Goal: Task Accomplishment & Management: Manage account settings

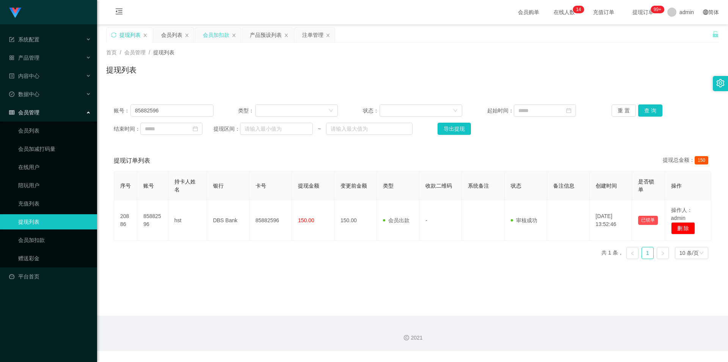
click at [215, 35] on div "会员加扣款" at bounding box center [216, 35] width 27 height 14
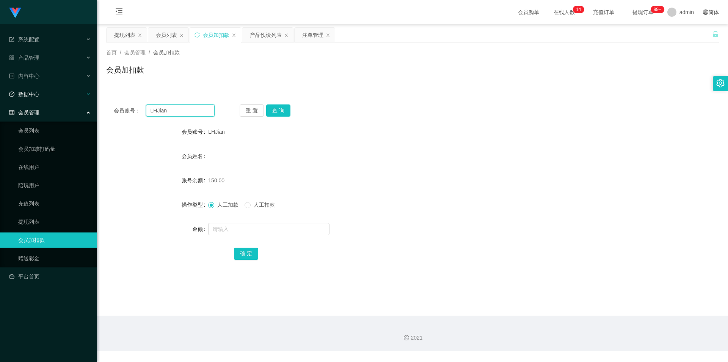
drag, startPoint x: 188, startPoint y: 113, endPoint x: 0, endPoint y: 99, distance: 188.3
click at [0, 99] on section "系统配置 系统配置列表 管理员列表 管理员分组 支付通道 产品管理 产品列表 产品预设列表 开奖记录 注单管理 即时注单 内容中心 数据中心 会员管理 会员列…" at bounding box center [364, 175] width 728 height 351
click at [274, 108] on button "查 询" at bounding box center [278, 110] width 24 height 12
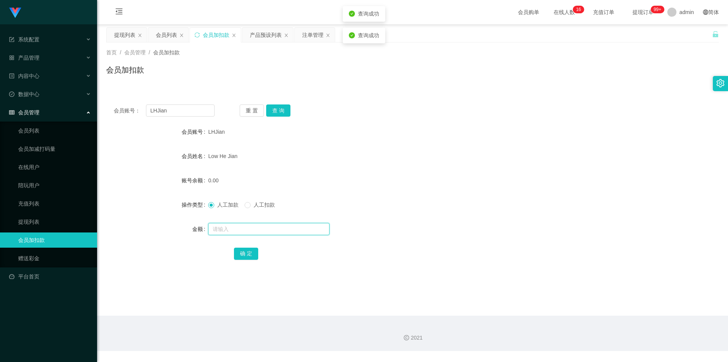
click at [230, 230] on input "text" at bounding box center [268, 229] width 121 height 12
type input "300"
click at [248, 251] on button "确 定" at bounding box center [246, 253] width 24 height 12
click at [520, 135] on div "LHJian" at bounding box center [387, 131] width 358 height 15
click at [277, 111] on button "查 询" at bounding box center [278, 110] width 24 height 12
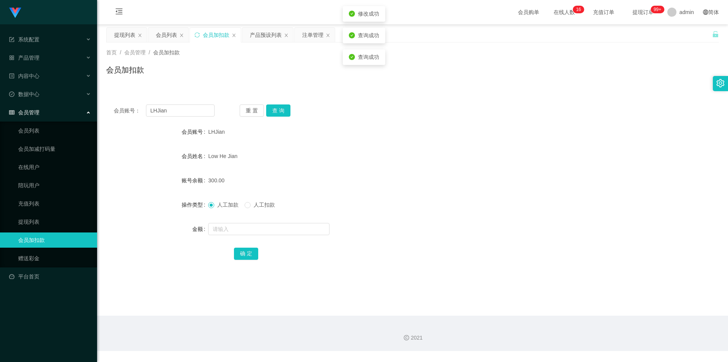
drag, startPoint x: 604, startPoint y: 111, endPoint x: 651, endPoint y: 88, distance: 52.8
click at [607, 111] on div "会员账号： LHJian 重 置 查 询" at bounding box center [412, 110] width 613 height 12
drag, startPoint x: 138, startPoint y: 107, endPoint x: 0, endPoint y: 104, distance: 138.5
click at [0, 104] on section "系统配置 系统配置列表 管理员列表 管理员分组 支付通道 产品管理 产品列表 产品预设列表 开奖记录 注单管理 即时注单 内容中心 数据中心 会员管理 会员列…" at bounding box center [364, 175] width 728 height 351
paste input "abcd123123"
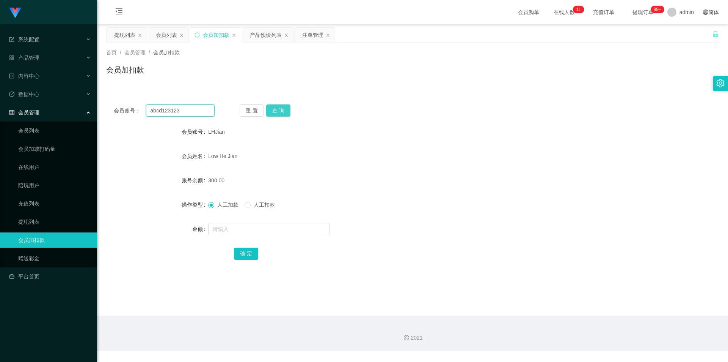
type input "abcd123123"
click at [274, 109] on button "查 询" at bounding box center [278, 110] width 24 height 12
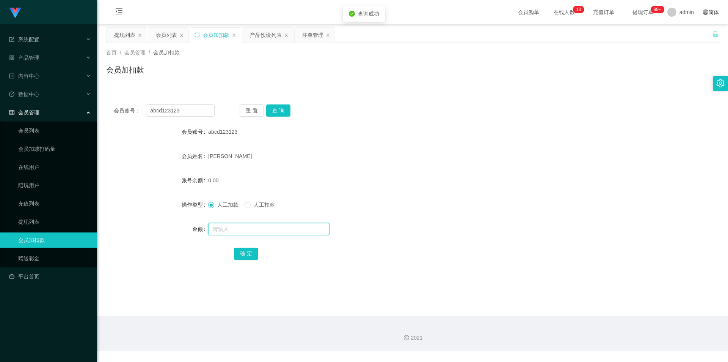
click at [220, 231] on input "text" at bounding box center [268, 229] width 121 height 12
type input "300"
click at [248, 248] on button "确 定" at bounding box center [246, 253] width 24 height 12
click at [430, 157] on div "[PERSON_NAME]" at bounding box center [387, 155] width 358 height 15
drag, startPoint x: 186, startPoint y: 114, endPoint x: 0, endPoint y: 93, distance: 187.0
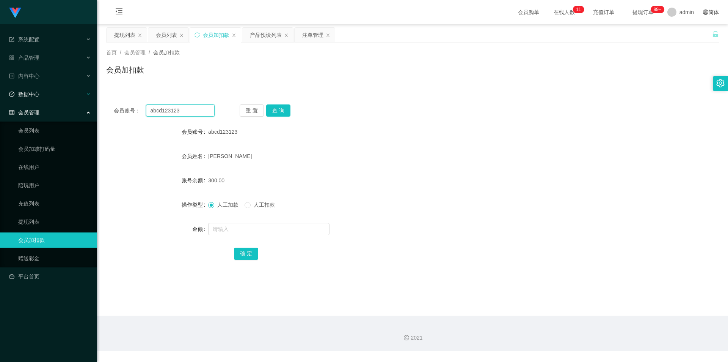
click at [0, 93] on section "系统配置 系统配置列表 管理员列表 管理员分组 支付通道 产品管理 产品列表 产品预设列表 开奖记录 注单管理 即时注单 内容中心 数据中心 会员管理 会员列…" at bounding box center [364, 175] width 728 height 351
paste input "85882596"
type input "85882596"
click at [278, 111] on button "查 询" at bounding box center [278, 110] width 24 height 12
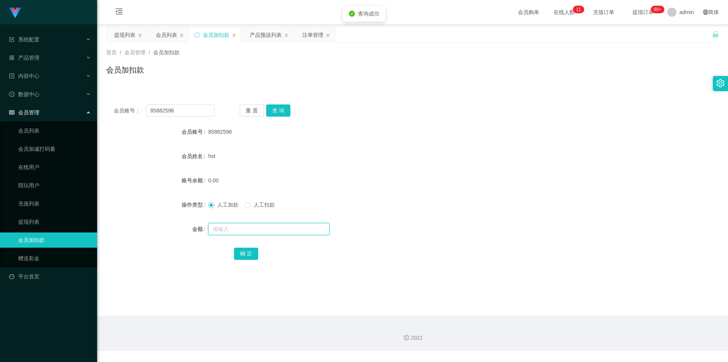
click at [220, 229] on input "text" at bounding box center [268, 229] width 121 height 12
type input "100"
click at [248, 257] on button "确 定" at bounding box center [246, 253] width 24 height 12
drag, startPoint x: 498, startPoint y: 205, endPoint x: 505, endPoint y: 199, distance: 9.4
click at [505, 199] on div "人工加款 人工扣款" at bounding box center [387, 204] width 358 height 15
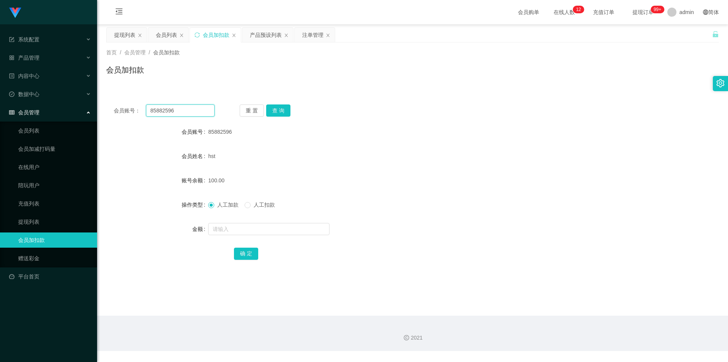
drag, startPoint x: 0, startPoint y: 84, endPoint x: 334, endPoint y: 112, distance: 334.9
click at [0, 83] on section "系统配置 系统配置列表 管理员列表 管理员分组 支付通道 产品管理 产品列表 产品预设列表 开奖记录 注单管理 即时注单 内容中心 数据中心 会员管理 会员列…" at bounding box center [364, 175] width 728 height 351
paste input "abcd123123"
type input "abcd123123"
drag, startPoint x: 275, startPoint y: 113, endPoint x: 281, endPoint y: 114, distance: 5.4
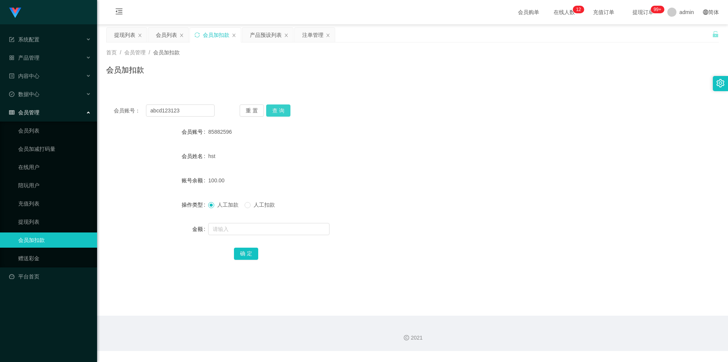
click at [275, 113] on button "查 询" at bounding box center [278, 110] width 24 height 12
click at [276, 110] on button "查 询" at bounding box center [278, 110] width 24 height 12
drag, startPoint x: 527, startPoint y: 108, endPoint x: 551, endPoint y: 102, distance: 24.5
click at [543, 104] on div "会员账号： abcd123123 重 置 查 询 会员账号 abcd123123 会员姓名 [PERSON_NAME] 账号余额 300.00 操作类型 人工…" at bounding box center [412, 187] width 613 height 181
